Goal: Book appointment/travel/reservation

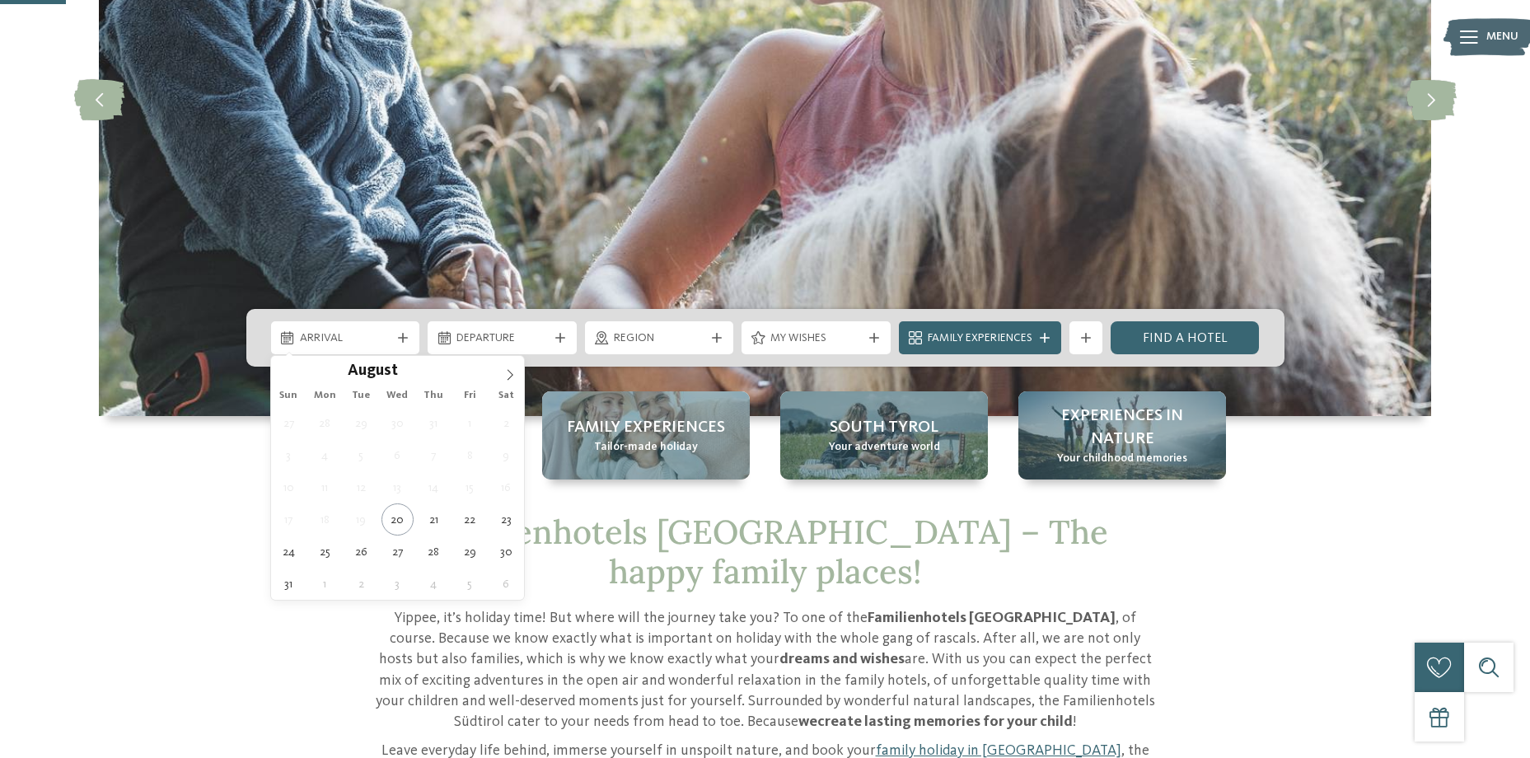
scroll to position [330, 0]
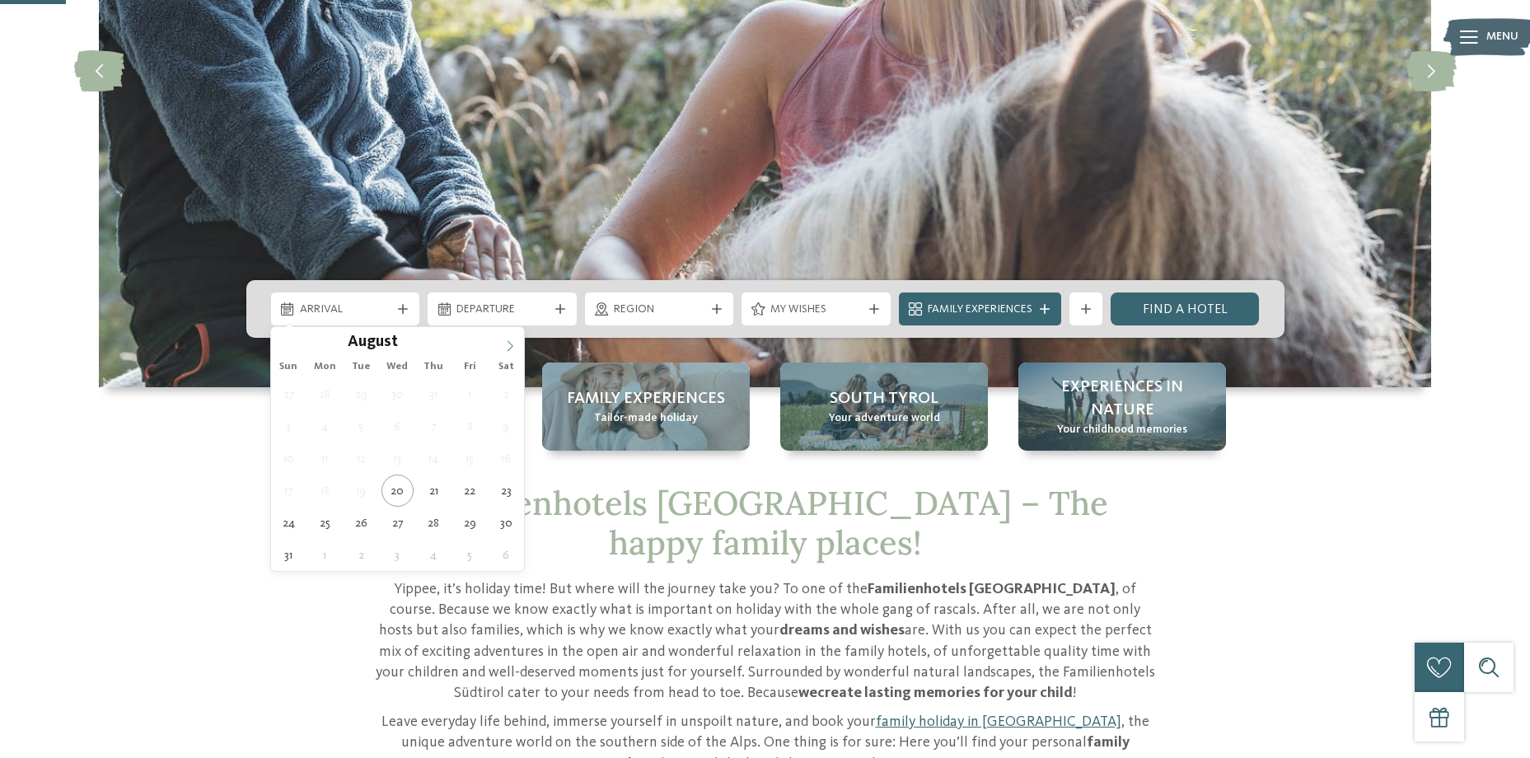
click at [514, 336] on span at bounding box center [510, 341] width 28 height 28
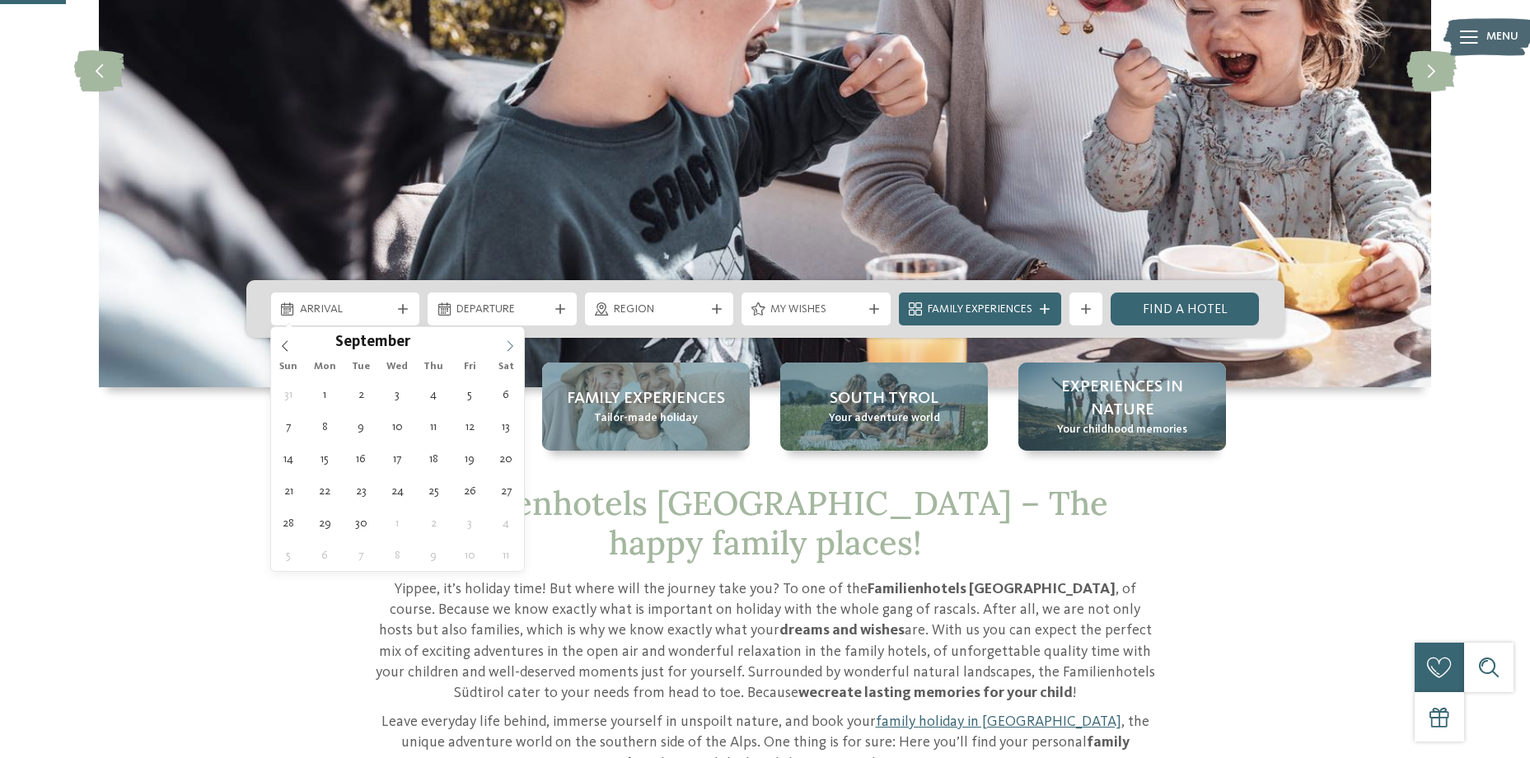
click at [514, 336] on span at bounding box center [510, 341] width 28 height 28
type div "[DATE]"
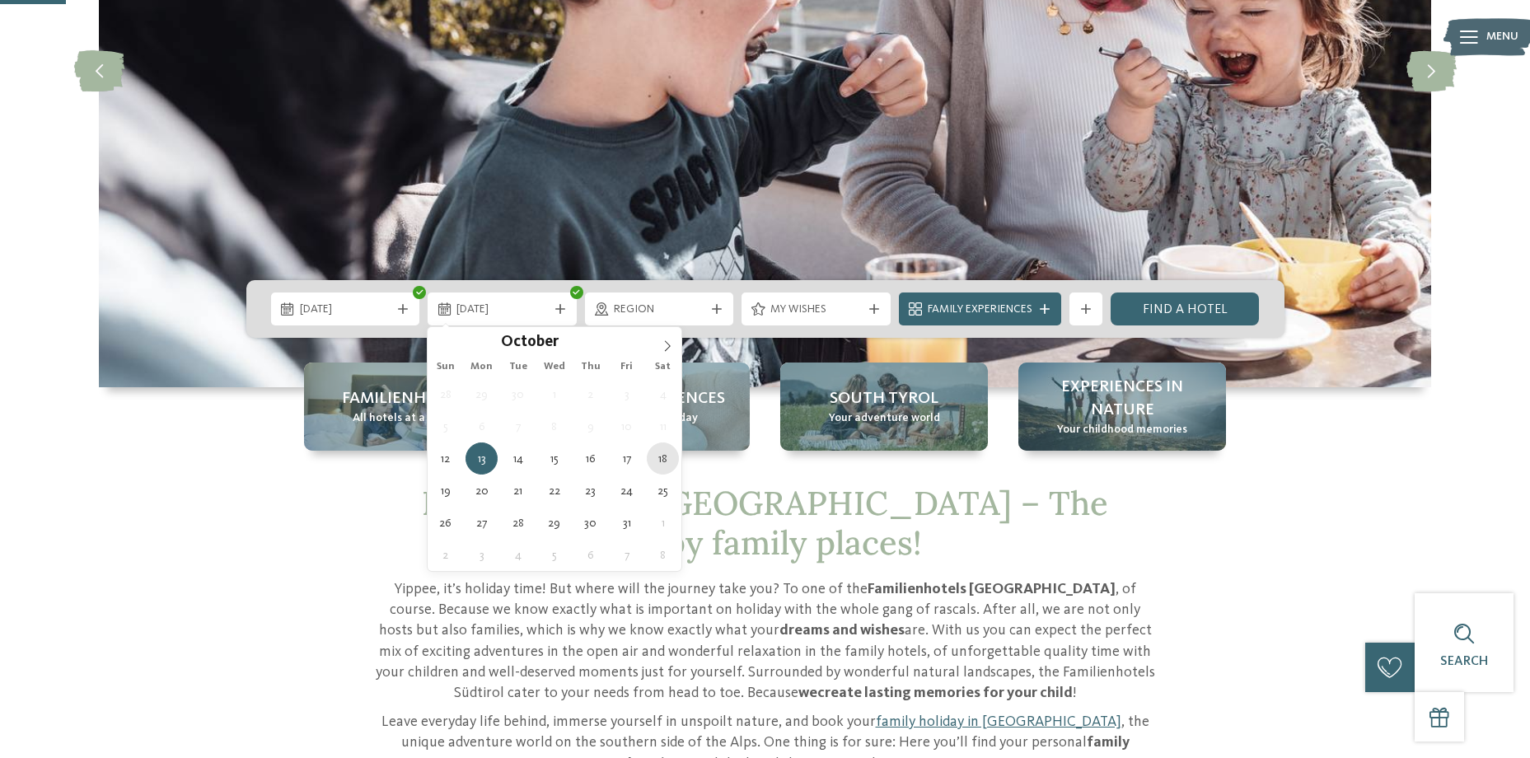
type div "[DATE]"
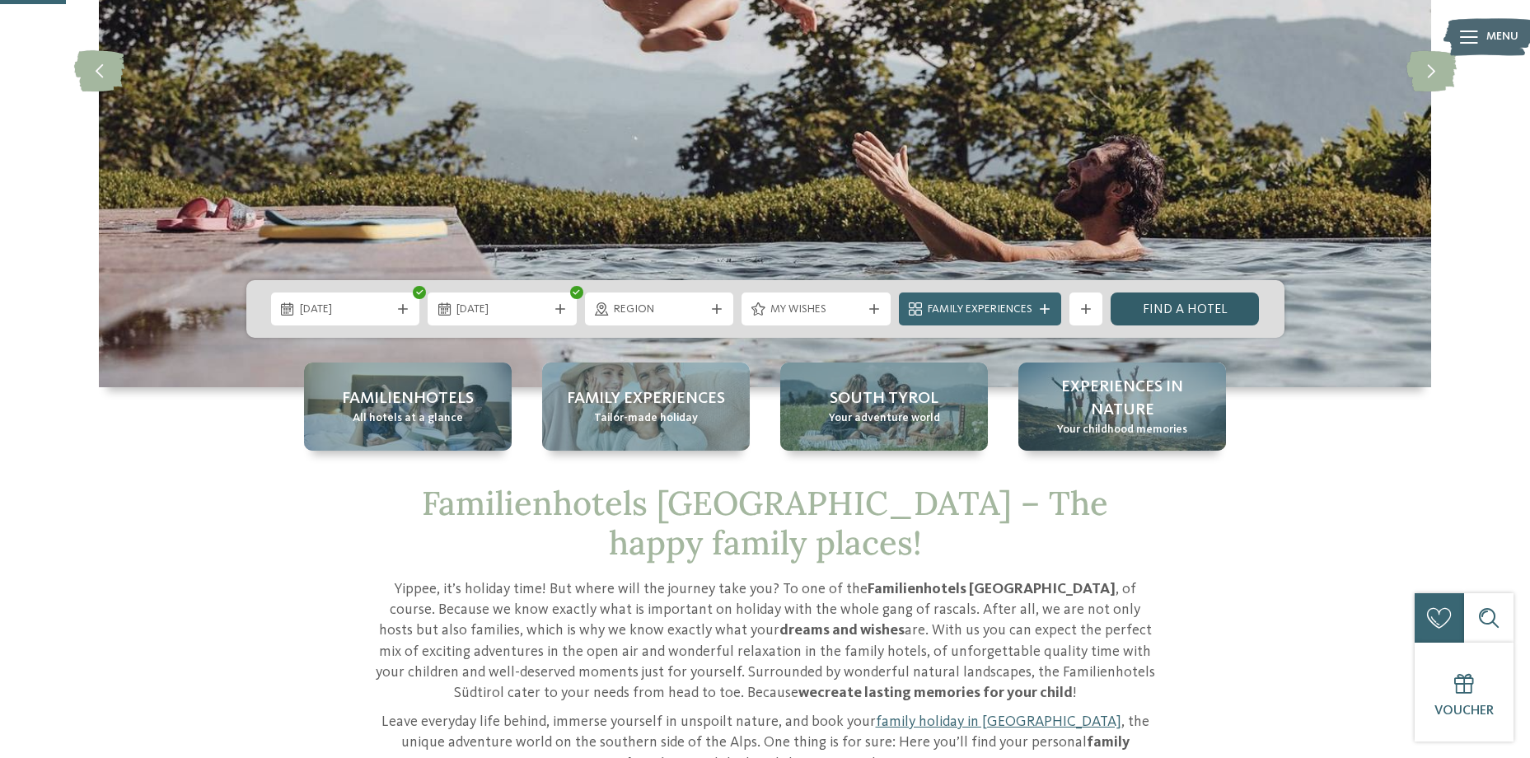
click at [1206, 316] on link "Find a hotel" at bounding box center [1185, 308] width 149 height 33
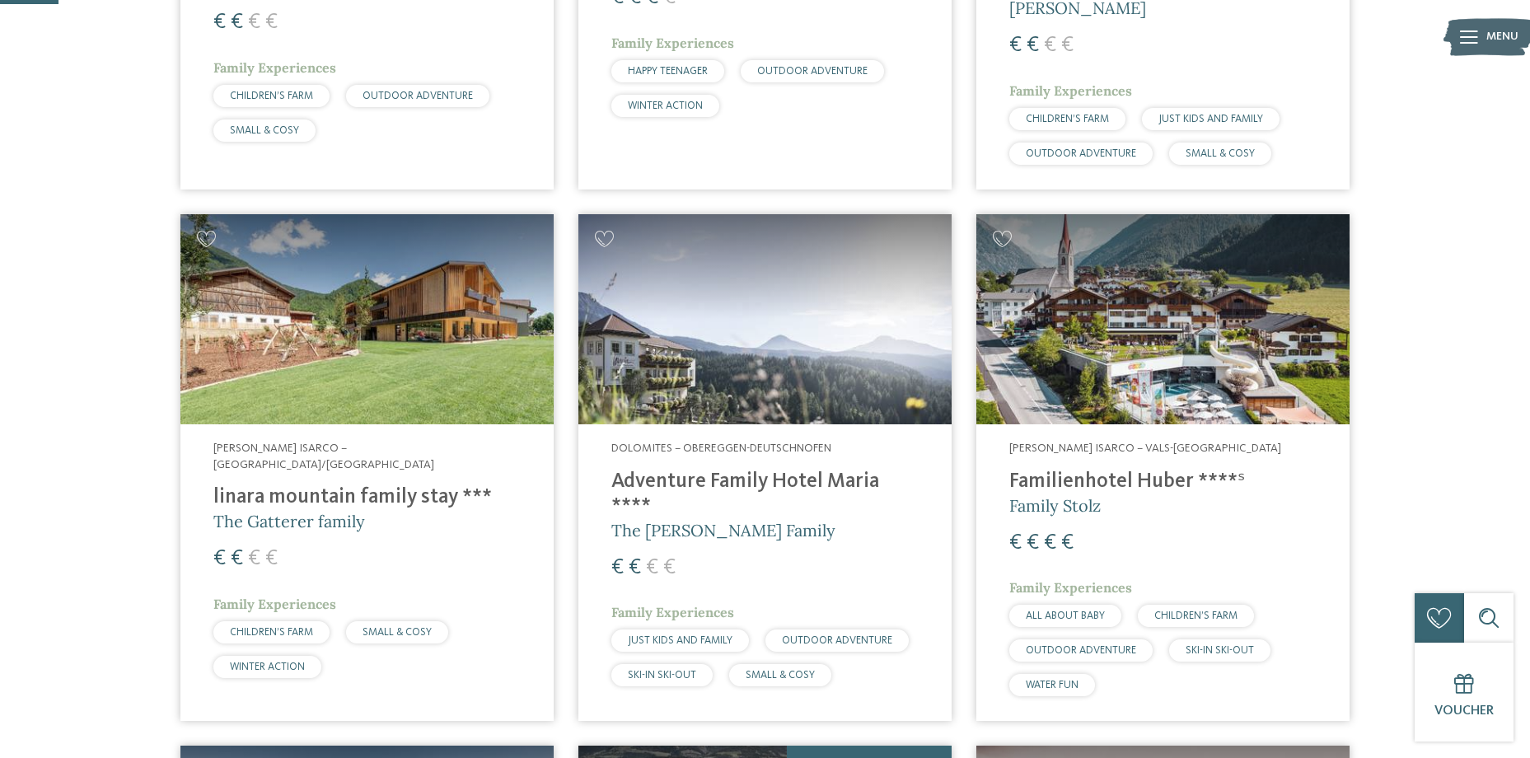
scroll to position [155, 0]
